Goal: Task Accomplishment & Management: Use online tool/utility

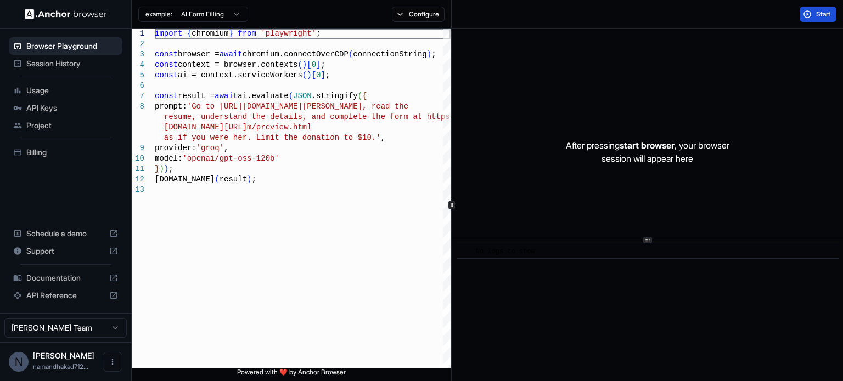
click at [831, 11] on button "Start" at bounding box center [817, 14] width 37 height 15
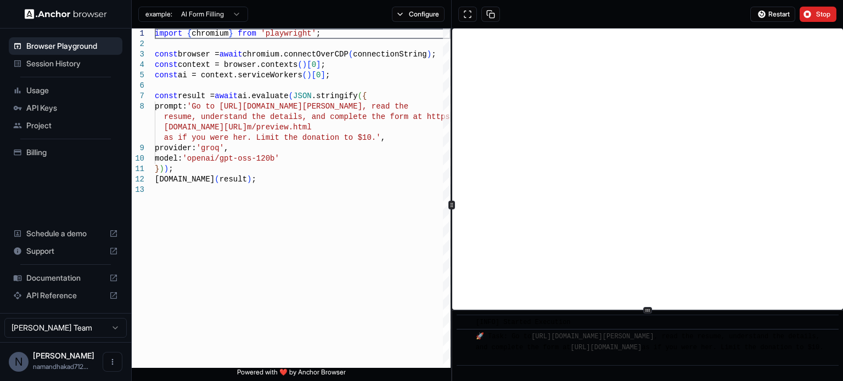
scroll to position [27, 0]
click at [701, 373] on div "​ [INFO] Started Execution ​ 🚀 Task: Go to https://www.wix.com/demone2/nicol-ri…" at bounding box center [647, 205] width 391 height 353
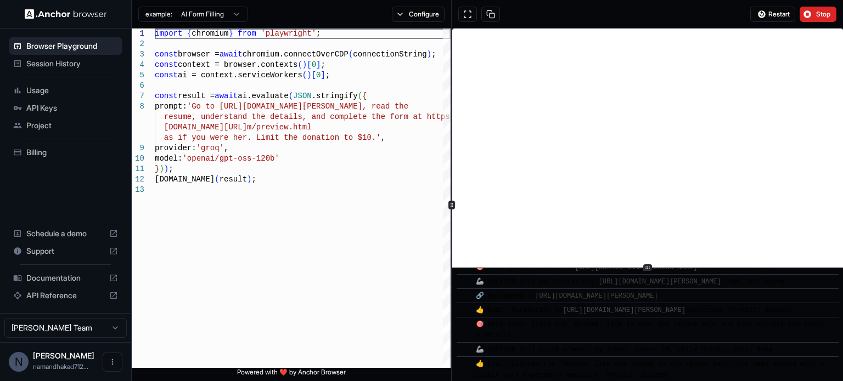
scroll to position [138, 0]
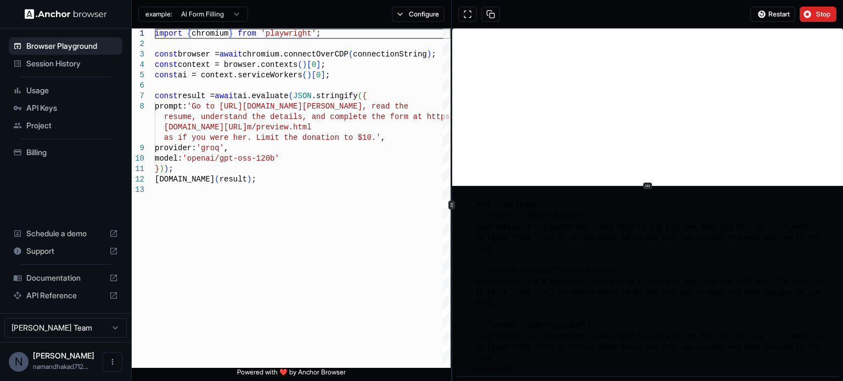
click at [682, 188] on div "​ [INFO] Started Execution ​ 🚀 Task: Go to https://www.wix.com/demone2/nicol-ri…" at bounding box center [647, 205] width 391 height 353
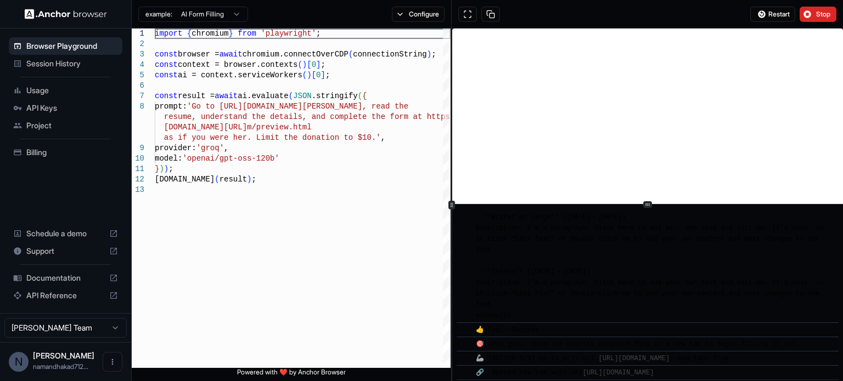
scroll to position [436, 0]
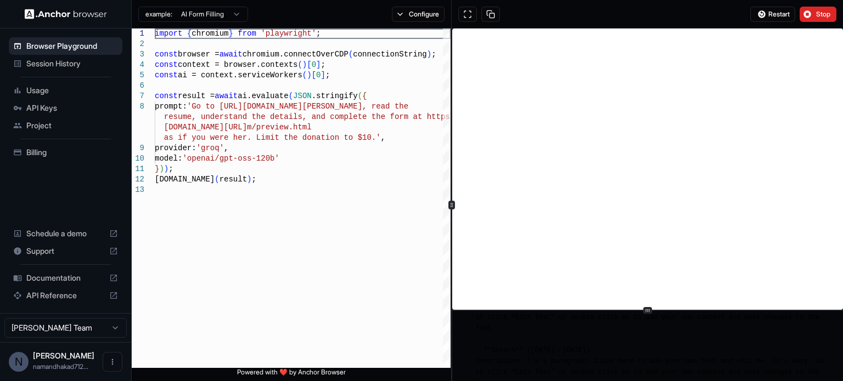
click at [649, 361] on div "​ [INFO] Started Execution ​ 🚀 Task: Go to https://www.wix.com/demone2/nicol-ri…" at bounding box center [647, 205] width 391 height 353
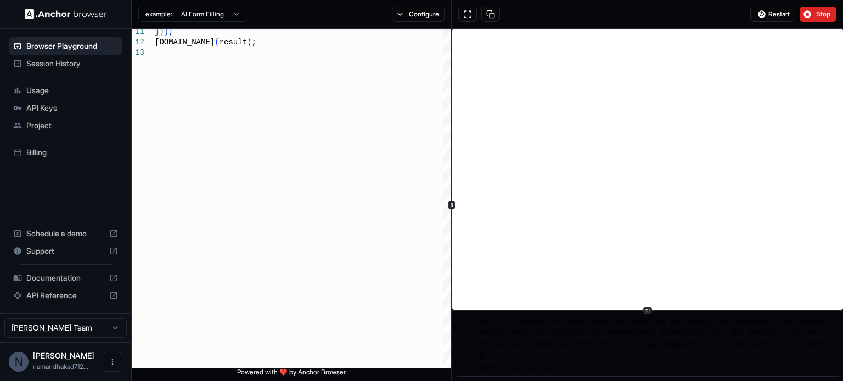
click at [72, 103] on span "API Keys" at bounding box center [72, 108] width 92 height 11
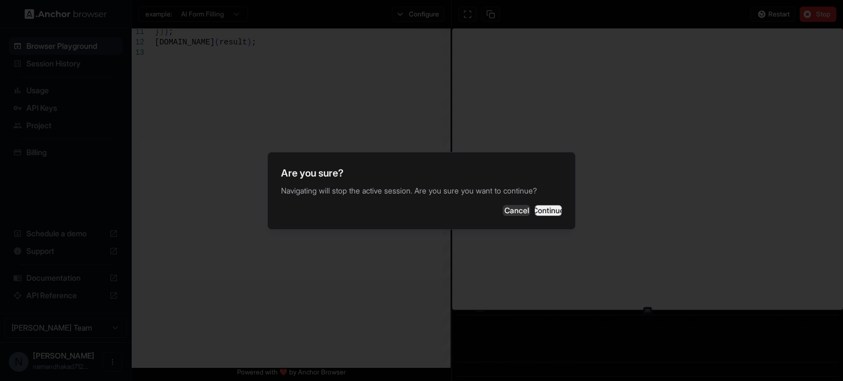
click at [534, 211] on button "Continue" at bounding box center [547, 210] width 27 height 11
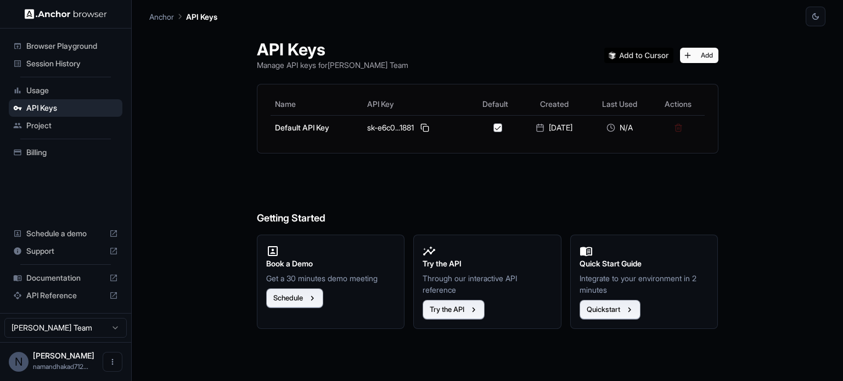
click at [42, 122] on span "Project" at bounding box center [72, 125] width 92 height 11
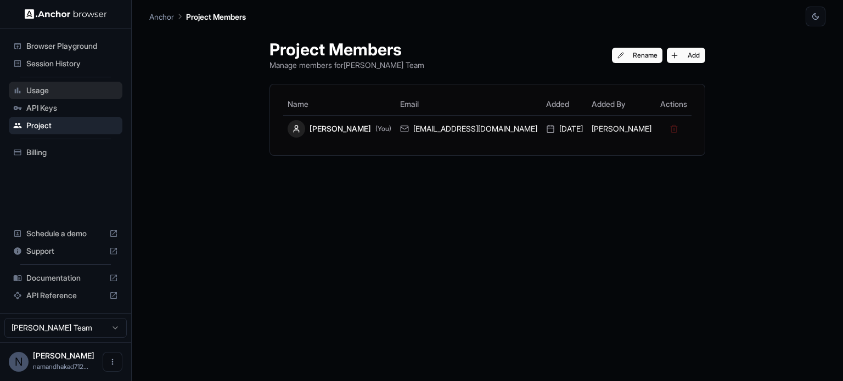
click at [54, 89] on span "Usage" at bounding box center [72, 90] width 92 height 11
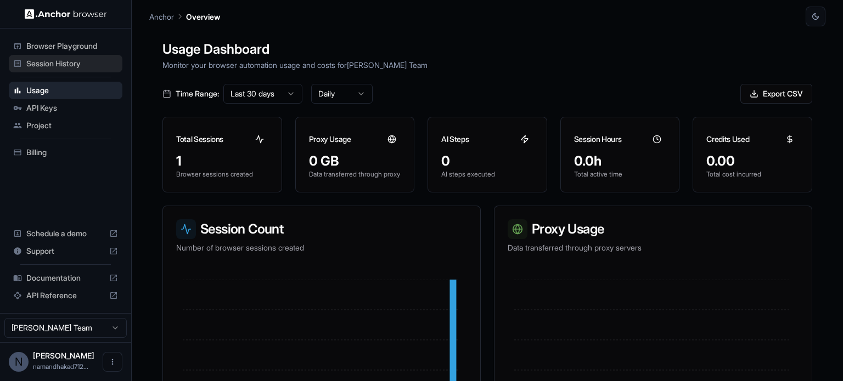
click at [90, 67] on span "Session History" at bounding box center [72, 63] width 92 height 11
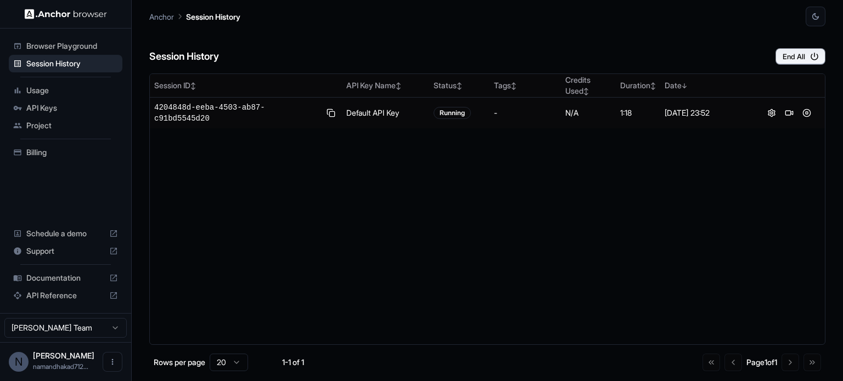
click at [91, 81] on ul "Browser Playground Session History Usage API Keys Project Billing" at bounding box center [65, 99] width 122 height 133
click at [91, 91] on span "Usage" at bounding box center [72, 90] width 92 height 11
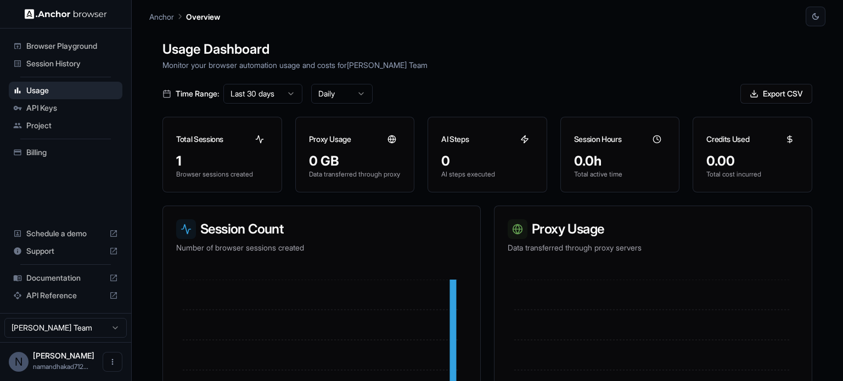
click at [46, 130] on span "Project" at bounding box center [72, 125] width 92 height 11
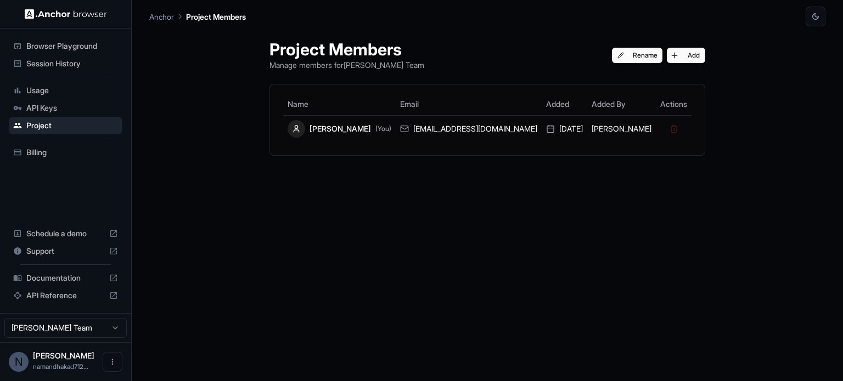
click at [59, 109] on span "API Keys" at bounding box center [72, 108] width 92 height 11
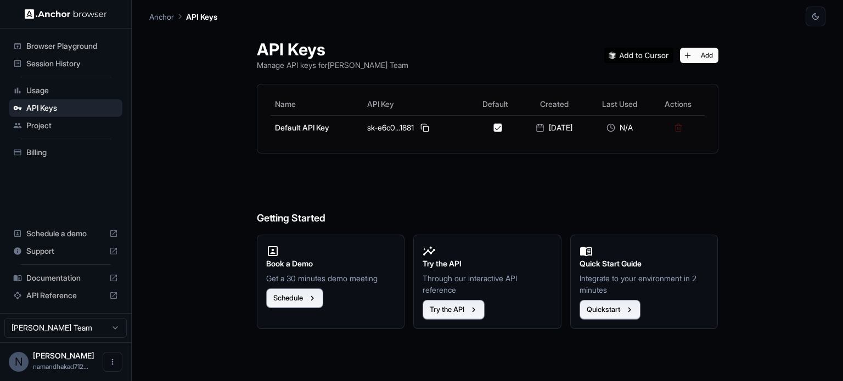
click at [61, 153] on span "Billing" at bounding box center [72, 152] width 92 height 11
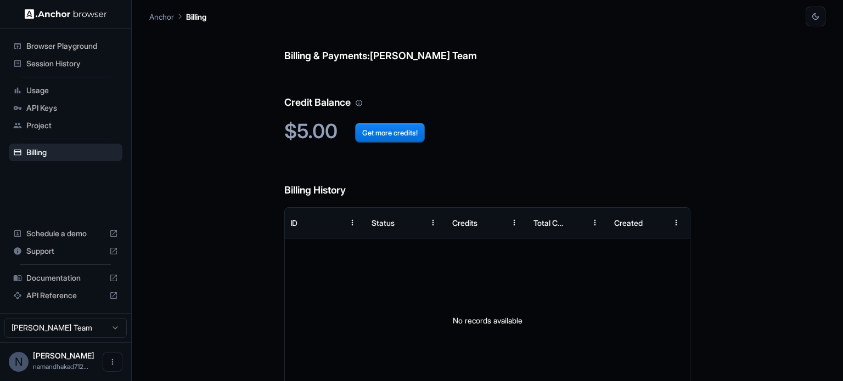
click at [108, 326] on html "Browser Playground Session History Usage API Keys Project Billing Schedule a de…" at bounding box center [421, 190] width 843 height 381
click at [104, 366] on html "Browser Playground Session History Usage API Keys Project Billing Schedule a de…" at bounding box center [421, 190] width 843 height 381
click at [106, 365] on button "Open menu" at bounding box center [113, 362] width 20 height 20
click at [97, 361] on div at bounding box center [93, 362] width 44 height 11
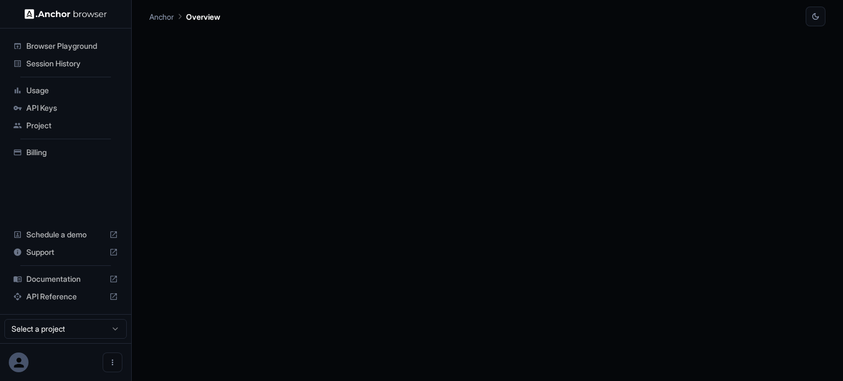
click at [21, 366] on icon at bounding box center [19, 363] width 10 height 10
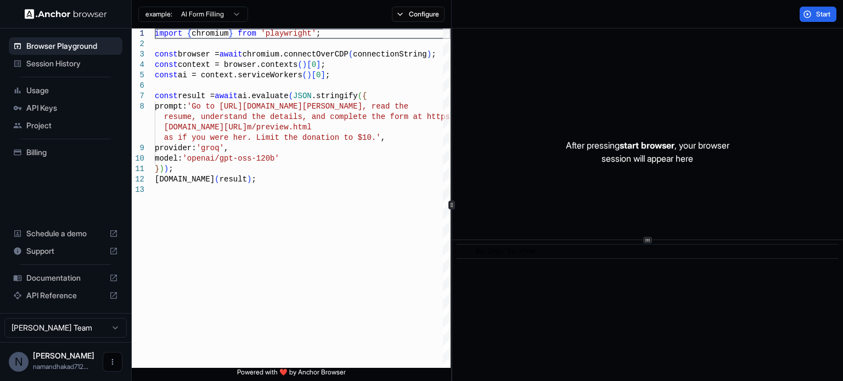
click at [111, 360] on icon "Open menu" at bounding box center [112, 362] width 9 height 9
click at [88, 359] on div at bounding box center [93, 362] width 44 height 11
click at [104, 365] on button "Open menu" at bounding box center [113, 362] width 20 height 20
click at [103, 363] on div at bounding box center [93, 362] width 44 height 11
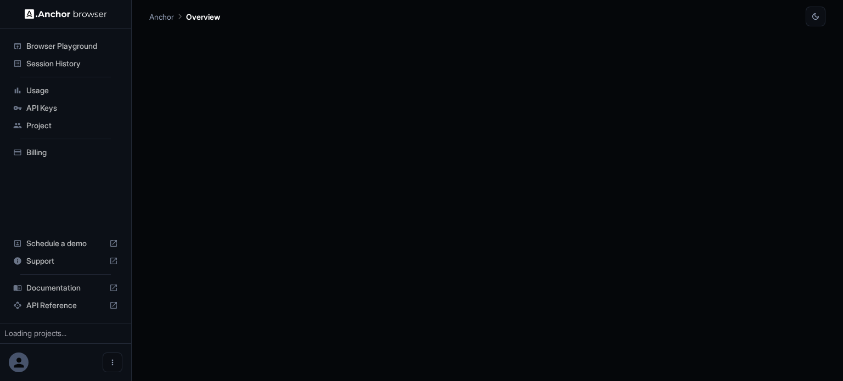
click at [281, 336] on div at bounding box center [487, 203] width 676 height 355
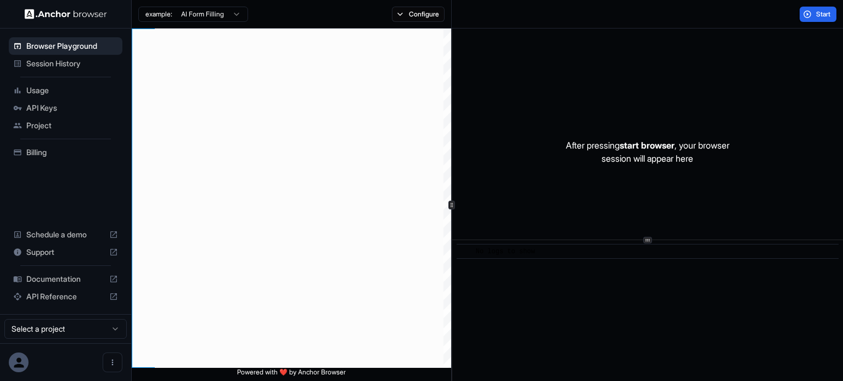
type textarea "**********"
